Goal: Information Seeking & Learning: Find specific page/section

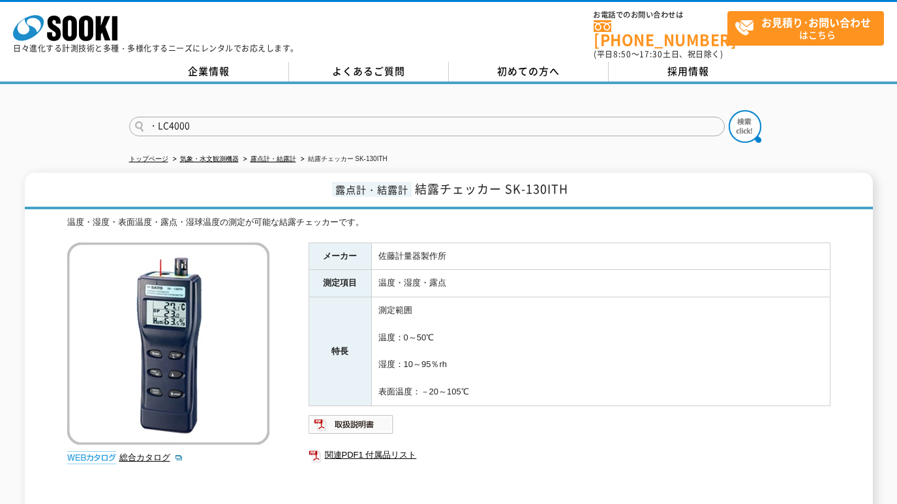
click at [154, 117] on input "・LC4000" at bounding box center [427, 127] width 596 height 20
type input "LC4000"
click at [729, 110] on button at bounding box center [745, 126] width 33 height 33
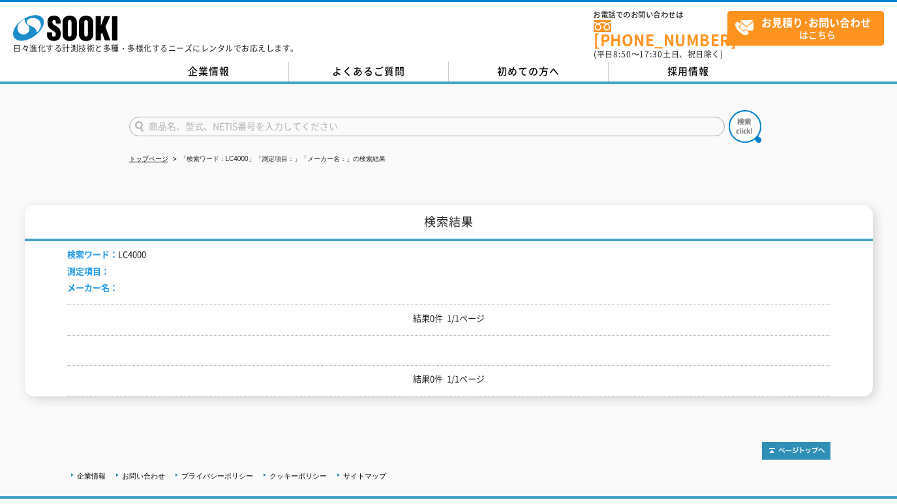
click at [198, 119] on input "text" at bounding box center [427, 127] width 596 height 20
type input "データ"
click at [729, 110] on button at bounding box center [745, 126] width 33 height 33
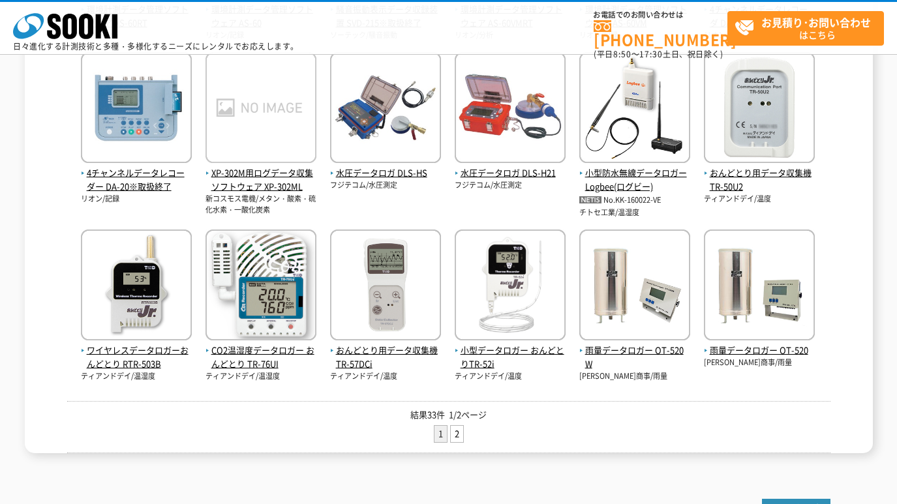
scroll to position [435, 0]
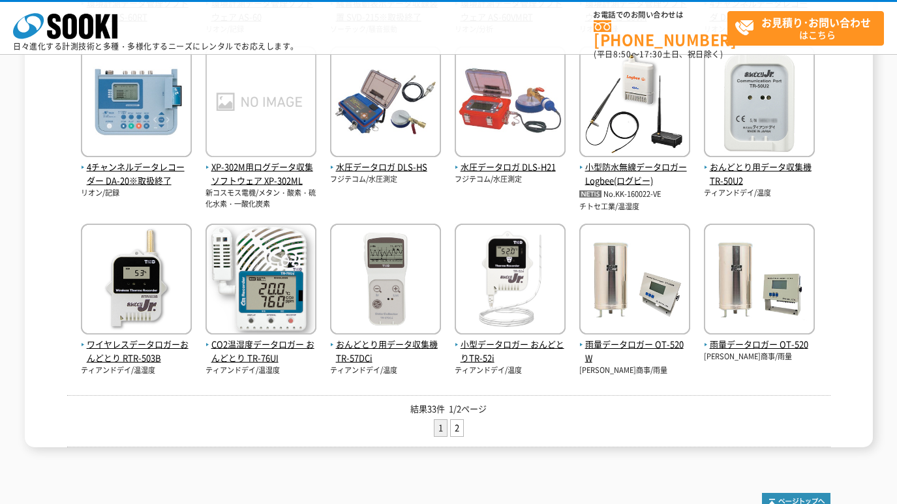
click at [460, 431] on link "2" at bounding box center [457, 428] width 12 height 16
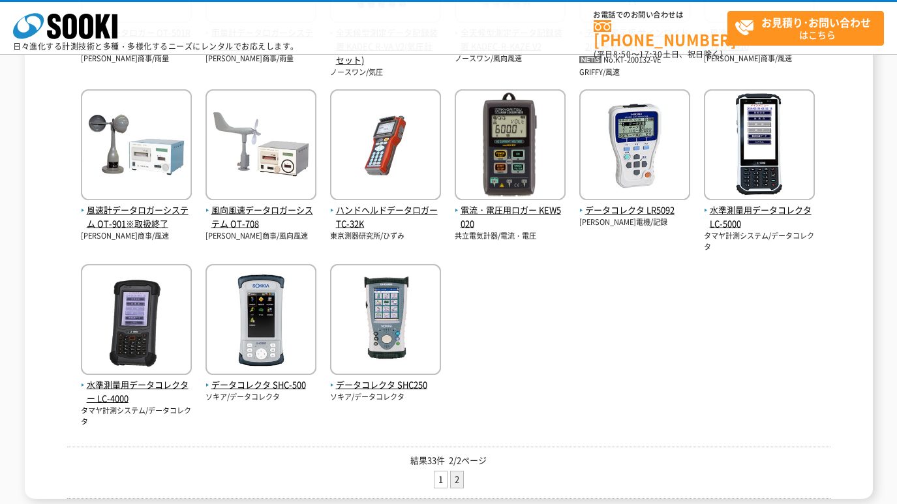
scroll to position [435, 0]
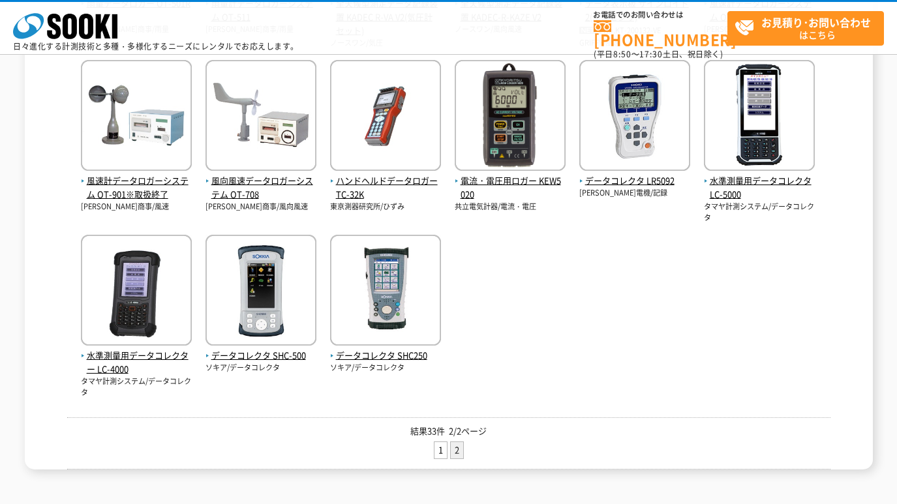
click at [135, 282] on img at bounding box center [136, 292] width 111 height 114
click at [413, 318] on img at bounding box center [385, 292] width 111 height 114
click at [277, 290] on img at bounding box center [260, 292] width 111 height 114
click at [761, 102] on img at bounding box center [759, 117] width 111 height 114
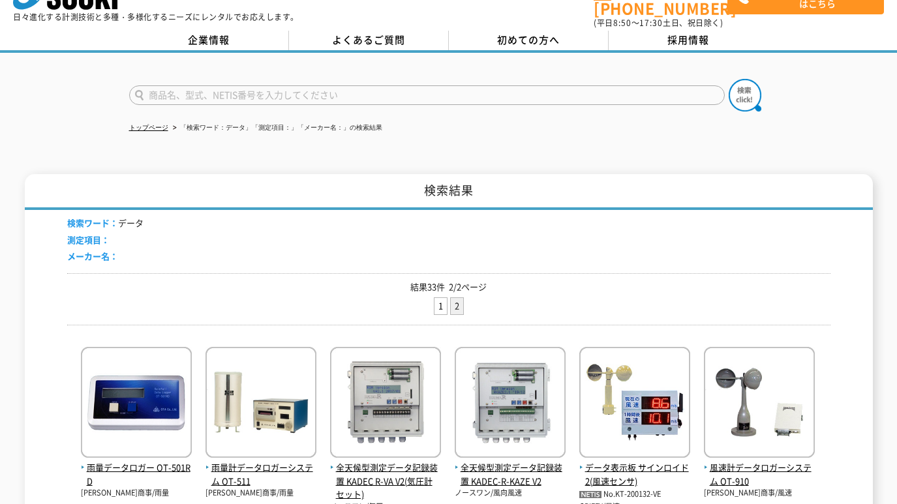
scroll to position [0, 0]
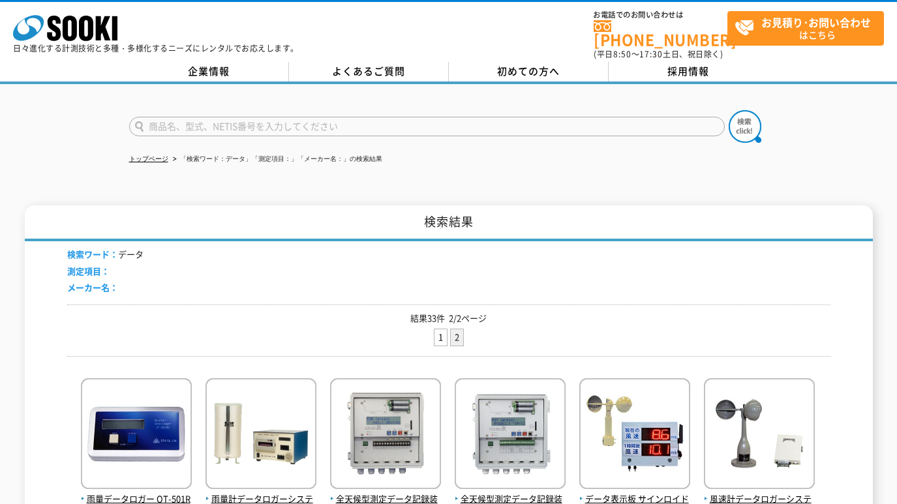
click at [301, 117] on input "text" at bounding box center [427, 127] width 596 height 20
paste input "Dini"
type input "Dini"
click at [746, 122] on img at bounding box center [745, 126] width 33 height 33
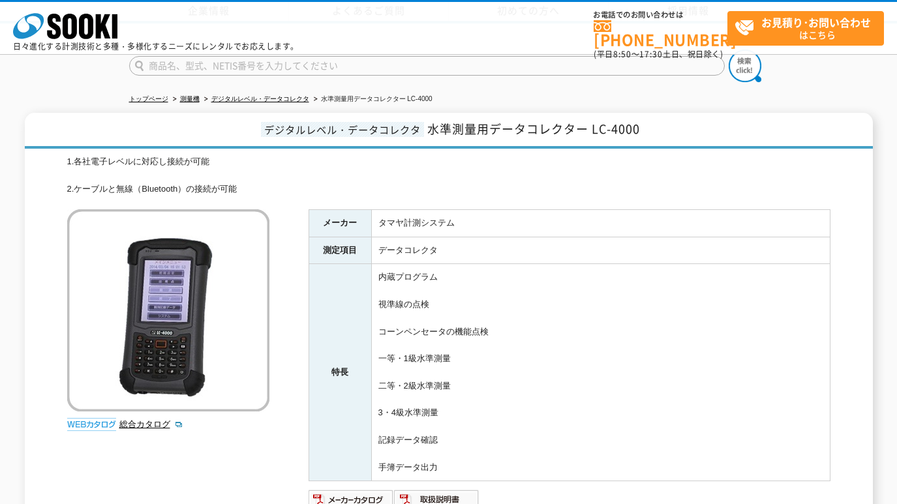
scroll to position [109, 0]
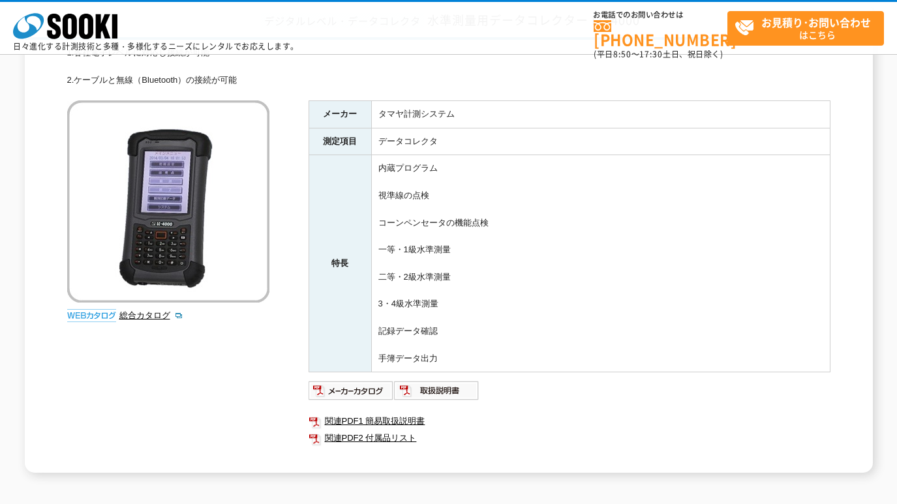
click at [356, 389] on img at bounding box center [351, 390] width 85 height 21
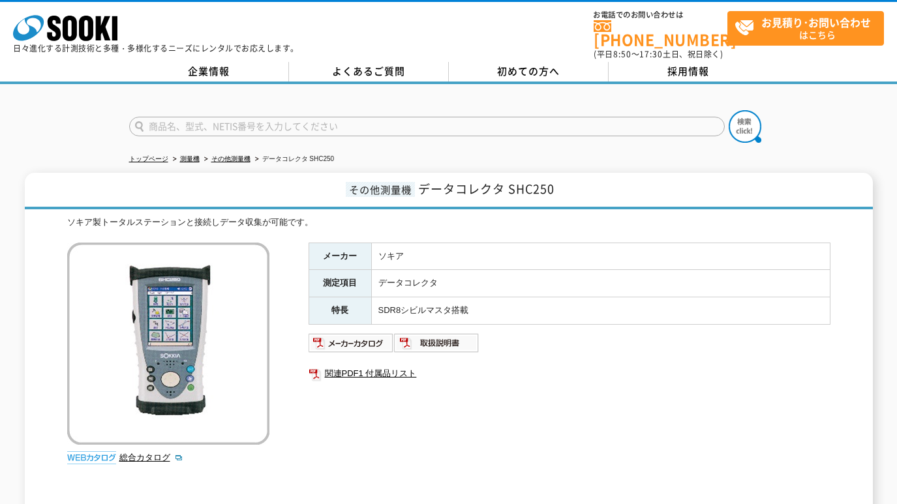
click at [367, 335] on img at bounding box center [351, 343] width 85 height 21
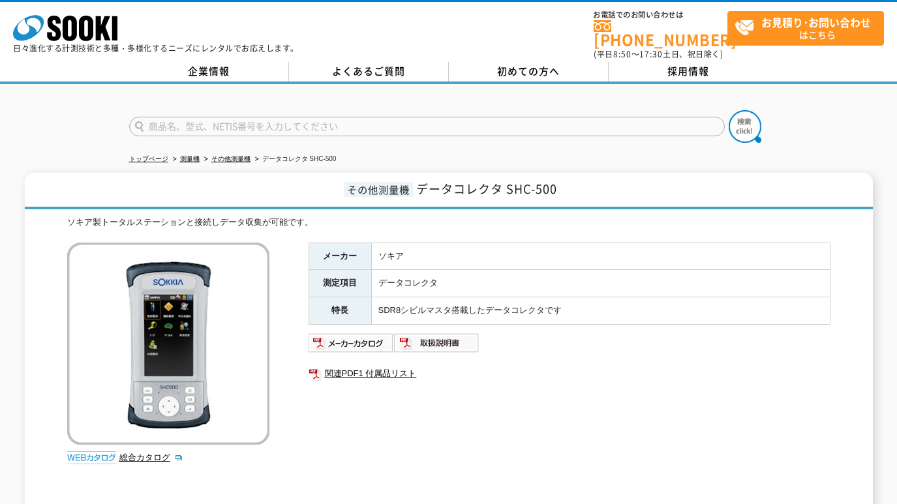
drag, startPoint x: 264, startPoint y: 269, endPoint x: 268, endPoint y: 259, distance: 11.4
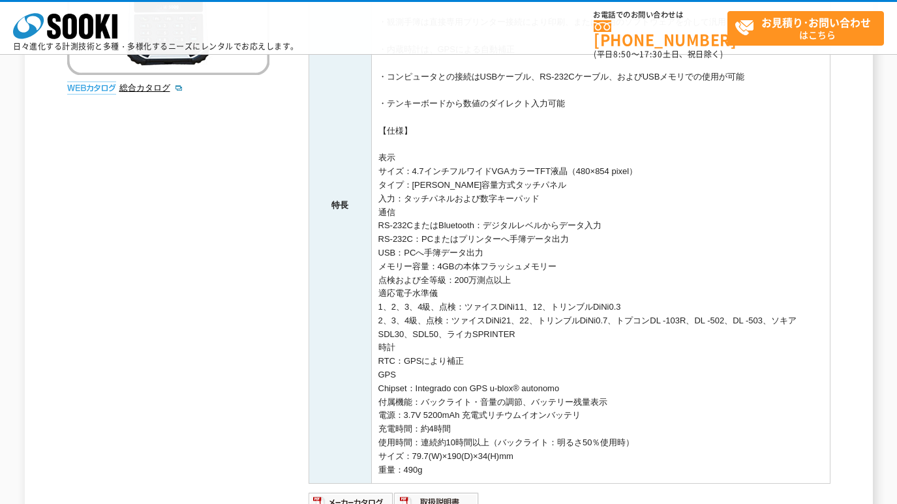
scroll to position [435, 0]
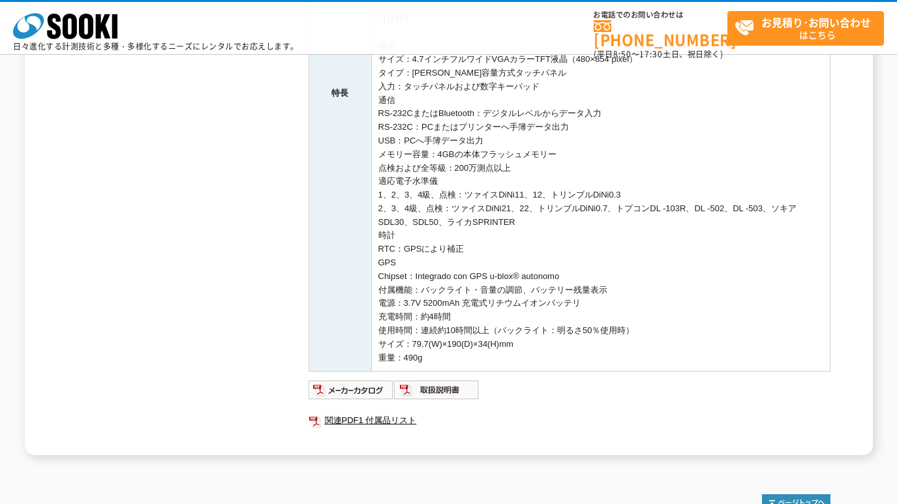
click at [375, 382] on img at bounding box center [351, 390] width 85 height 21
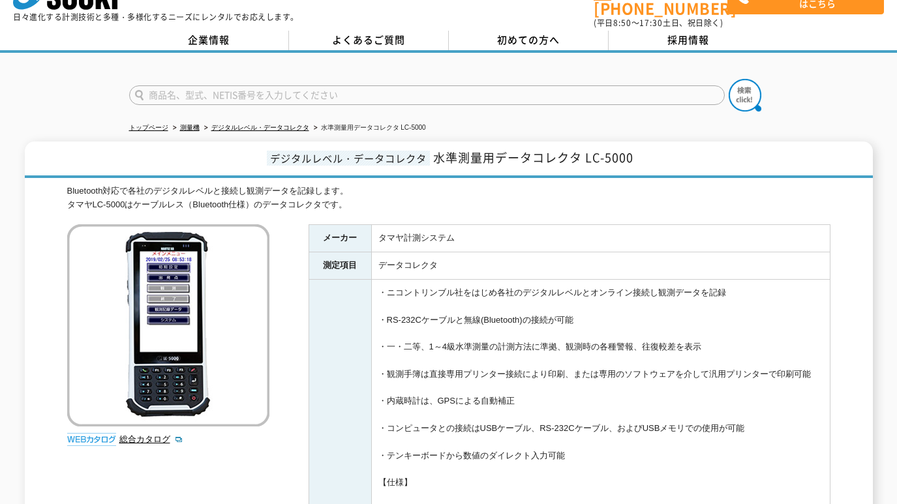
scroll to position [0, 0]
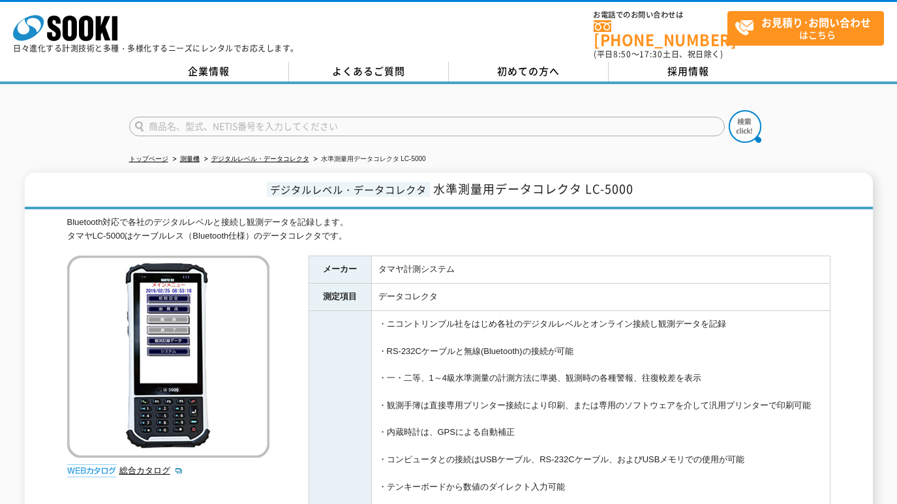
drag, startPoint x: 256, startPoint y: 143, endPoint x: 263, endPoint y: 135, distance: 10.2
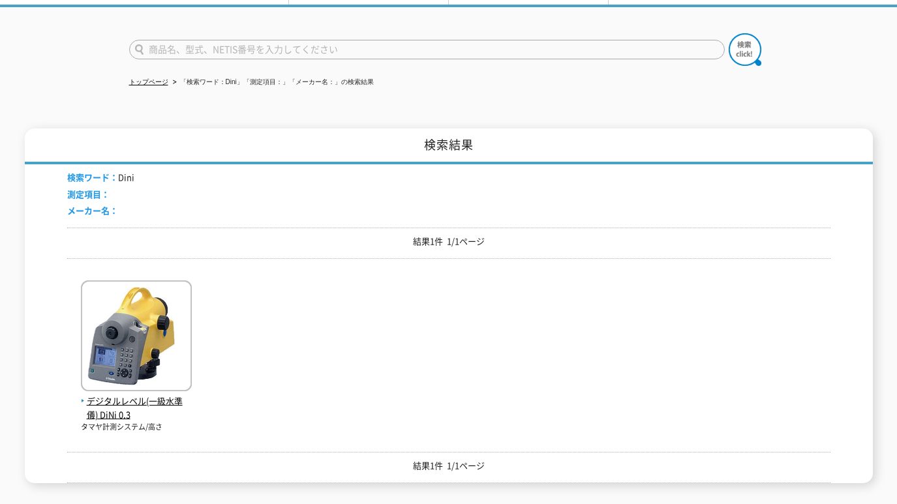
scroll to position [109, 0]
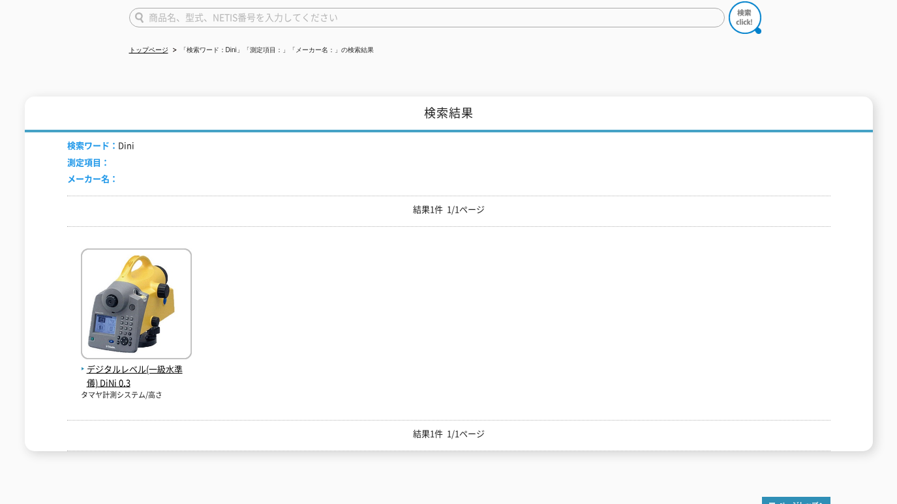
click at [207, 8] on input "text" at bounding box center [427, 18] width 596 height 20
paste input "DiNi 12"
type input "DiNi 12"
click at [752, 8] on img at bounding box center [745, 17] width 33 height 33
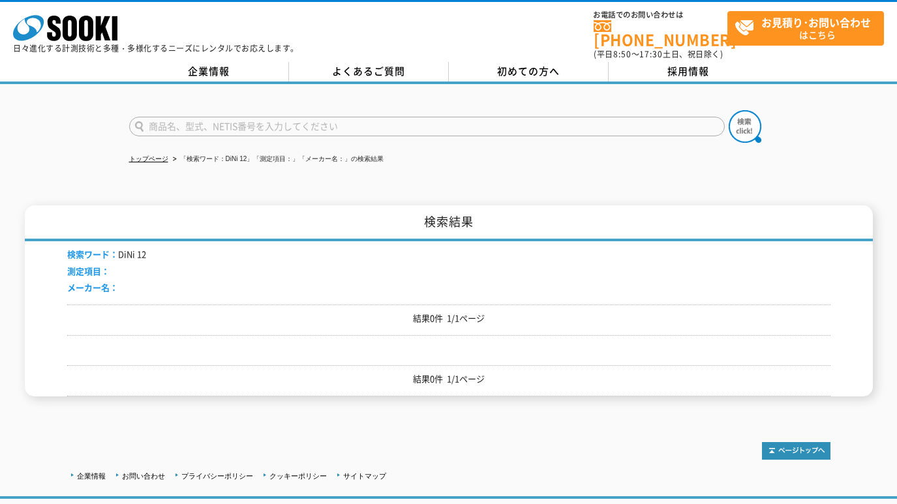
click at [225, 117] on input "text" at bounding box center [427, 127] width 596 height 20
paste input "DiNi 12"
type input "DiNi"
drag, startPoint x: 177, startPoint y: 120, endPoint x: 648, endPoint y: 22, distance: 481.2
click at [658, 17] on body "株式会社 ソーキ spMenu 日々進化する計測技術と多種・多様化するニーズにレンタルでお応えします。 お電話でのお問い合わせは [PHONE_NUMBER]…" at bounding box center [448, 294] width 897 height 588
